Goal: Information Seeking & Learning: Learn about a topic

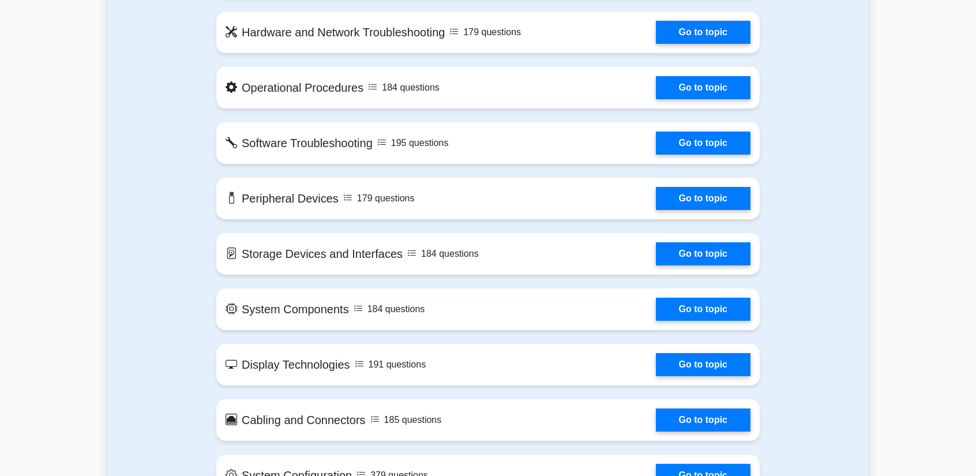
scroll to position [801, 0]
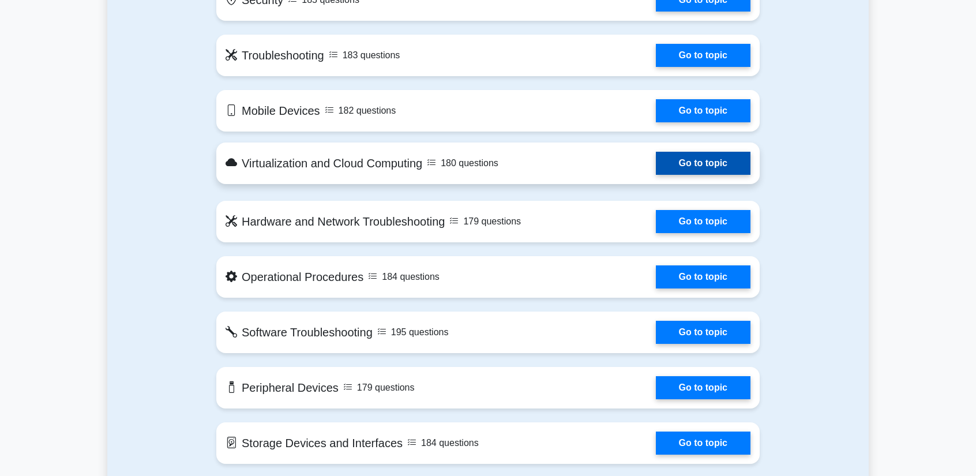
click at [656, 163] on link "Go to topic" at bounding box center [703, 163] width 95 height 23
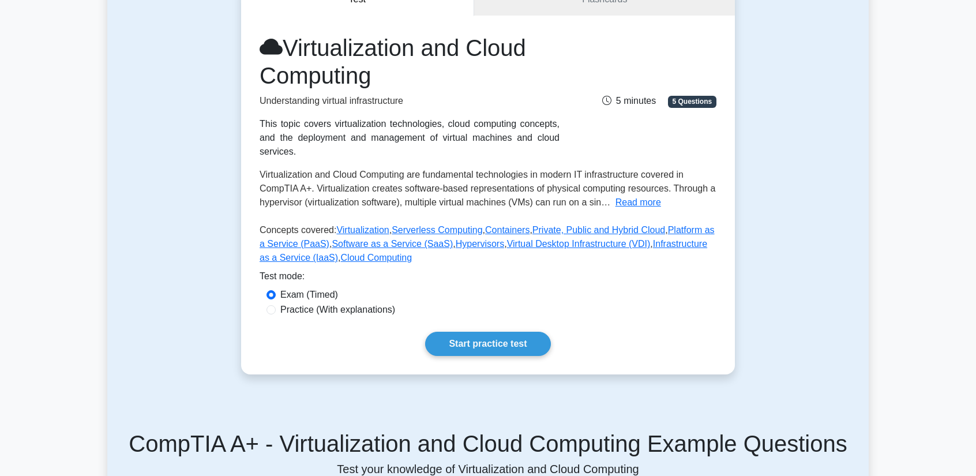
scroll to position [115, 0]
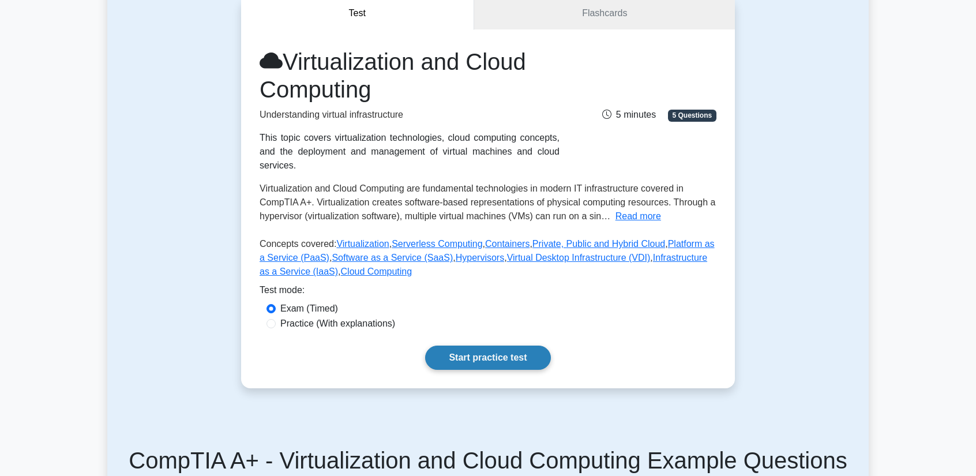
click at [492, 345] on link "Start practice test" at bounding box center [487, 357] width 125 height 24
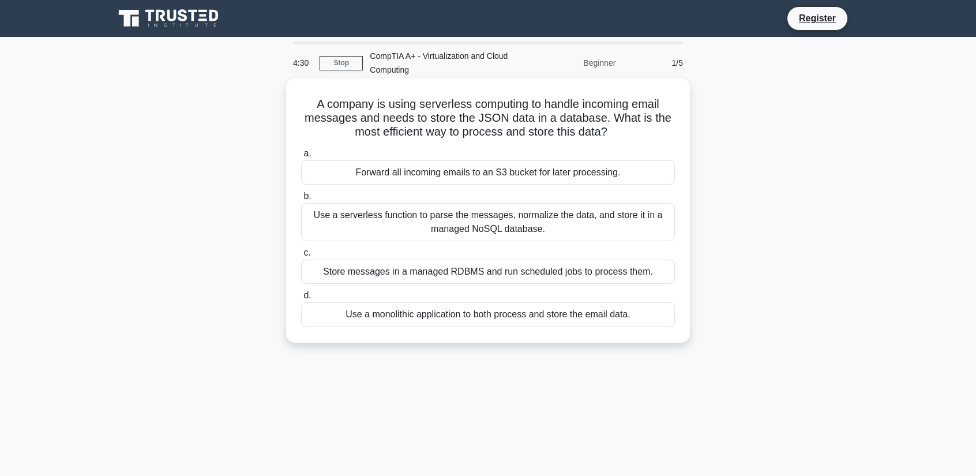
drag, startPoint x: 436, startPoint y: 317, endPoint x: 446, endPoint y: 314, distance: 10.6
click at [446, 314] on div "Use a monolithic application to both process and store the email data." at bounding box center [488, 314] width 374 height 24
click at [476, 317] on div "Use a monolithic application to both process and store the email data." at bounding box center [488, 314] width 374 height 24
click at [301, 299] on input "d. Use a monolithic application to both process and store the email data." at bounding box center [301, 295] width 0 height 7
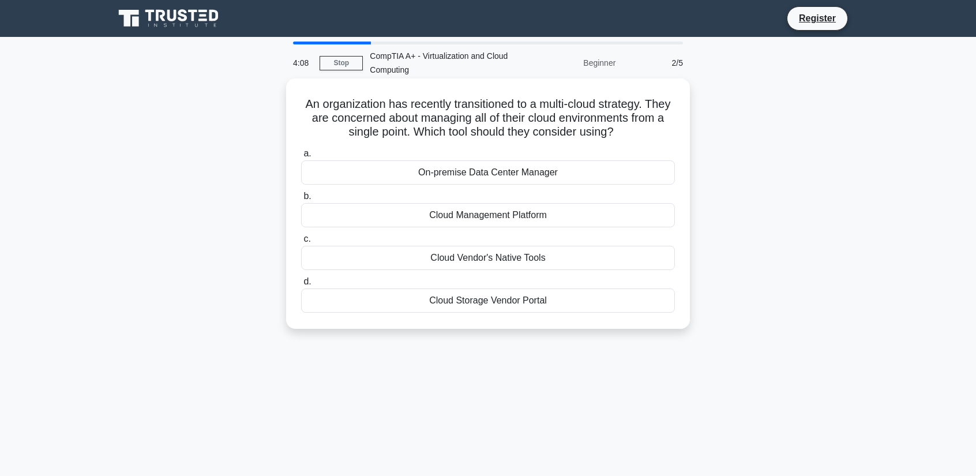
click at [519, 209] on div "Cloud Management Platform" at bounding box center [488, 215] width 374 height 24
click at [301, 200] on input "b. Cloud Management Platform" at bounding box center [301, 196] width 0 height 7
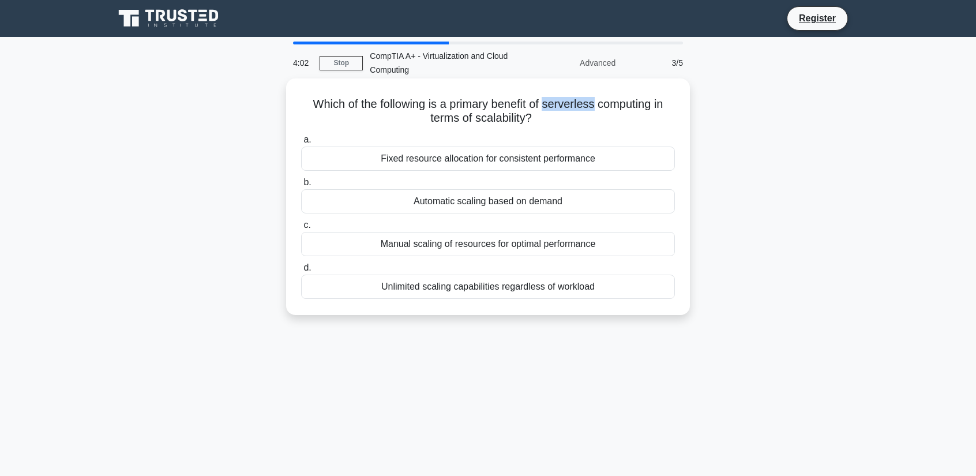
drag, startPoint x: 549, startPoint y: 107, endPoint x: 598, endPoint y: 107, distance: 49.0
click at [598, 107] on h5 "Which of the following is a primary benefit of serverless computing in terms of…" at bounding box center [488, 111] width 376 height 29
copy h5 "serverless"
click at [562, 244] on div "Manual scaling of resources for optimal performance" at bounding box center [488, 244] width 374 height 24
click at [301, 229] on input "c. Manual scaling of resources for optimal performance" at bounding box center [301, 224] width 0 height 7
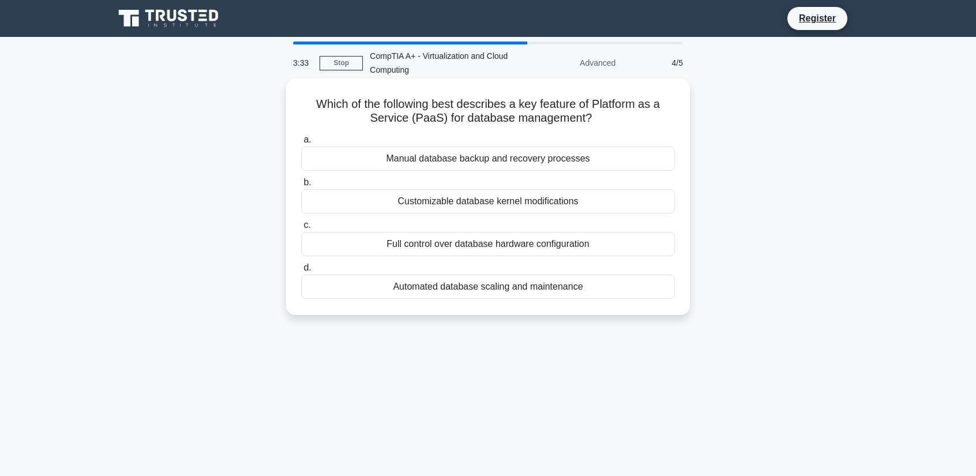
click at [537, 291] on div "Automated database scaling and maintenance" at bounding box center [488, 287] width 374 height 24
click at [301, 272] on input "d. Automated database scaling and maintenance" at bounding box center [301, 267] width 0 height 7
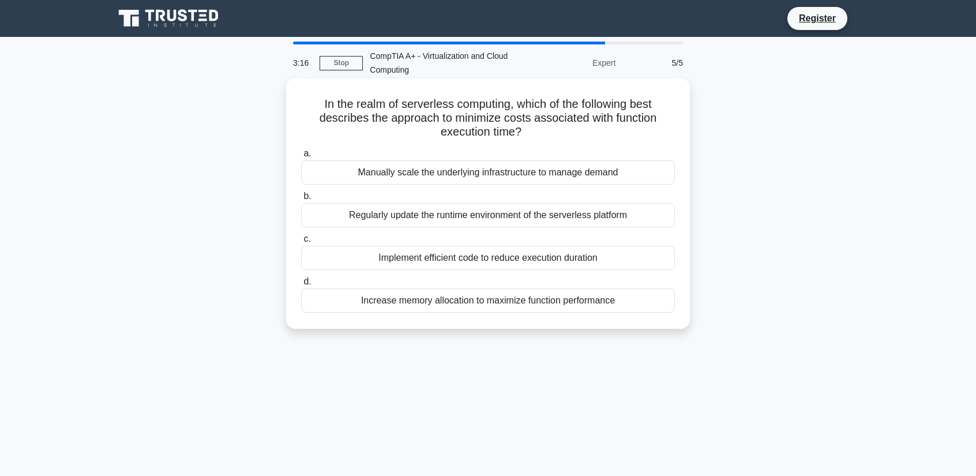
click at [473, 264] on div "Implement efficient code to reduce execution duration" at bounding box center [488, 258] width 374 height 24
click at [301, 243] on input "c. Implement efficient code to reduce execution duration" at bounding box center [301, 238] width 0 height 7
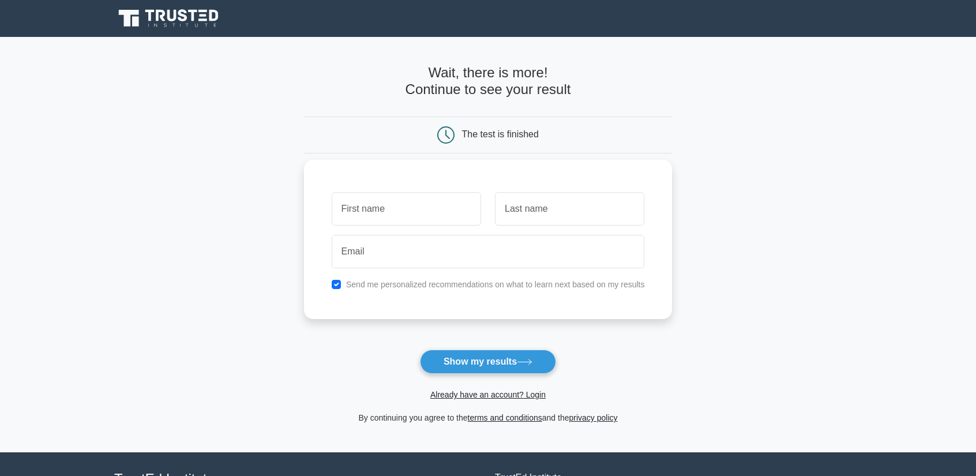
click at [435, 217] on input "text" at bounding box center [406, 208] width 149 height 33
type input "[PERSON_NAME]"
click at [536, 211] on input "text" at bounding box center [569, 208] width 149 height 33
type input "[PERSON_NAME]"
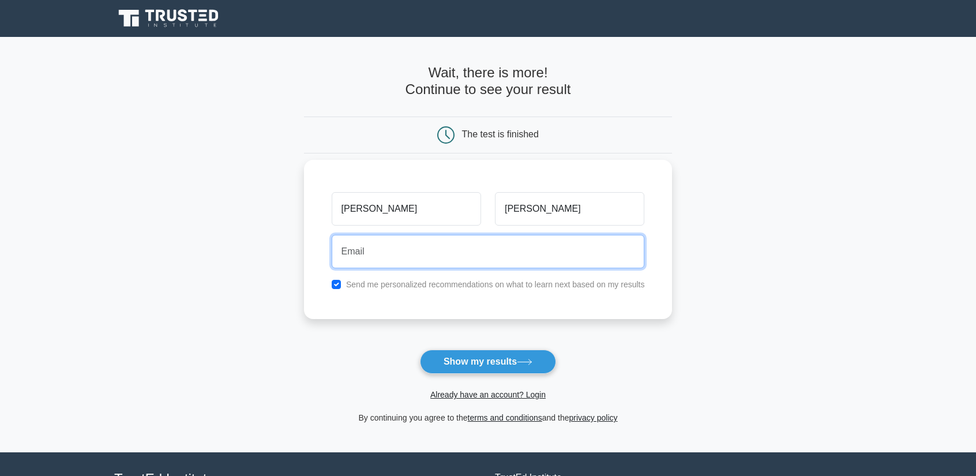
click at [541, 251] on input "email" at bounding box center [488, 251] width 313 height 33
type input "[EMAIL_ADDRESS][DOMAIN_NAME]"
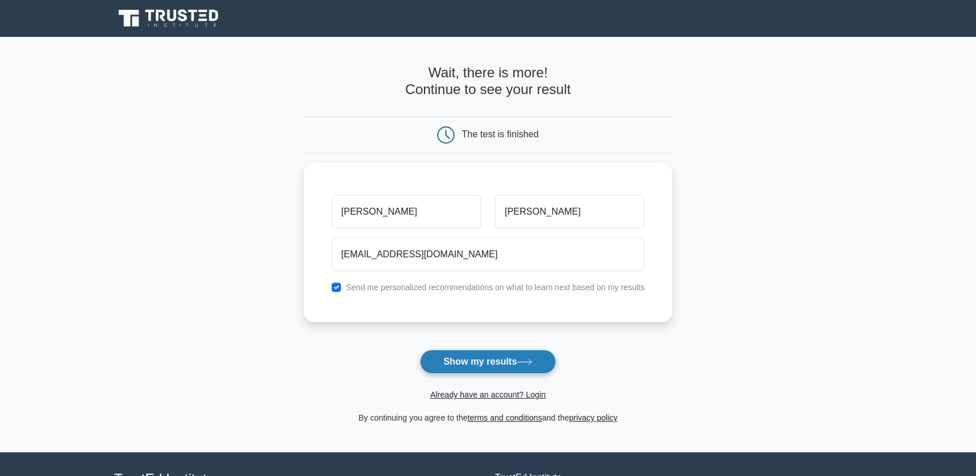
click at [491, 360] on button "Show my results" at bounding box center [488, 362] width 136 height 24
